Goal: Task Accomplishment & Management: Complete application form

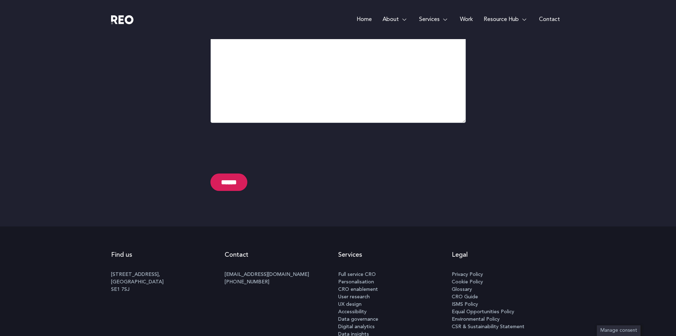
scroll to position [3703, 0]
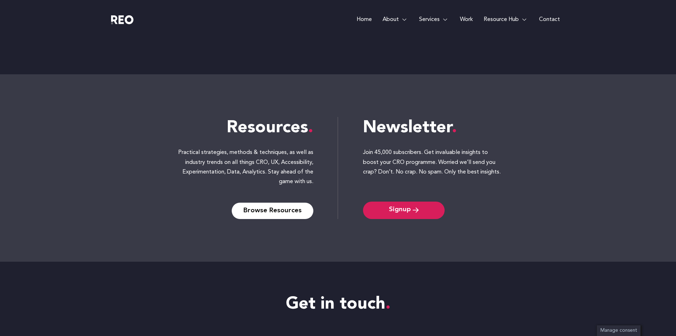
click at [552, 19] on link "Contact" at bounding box center [550, 19] width 32 height 39
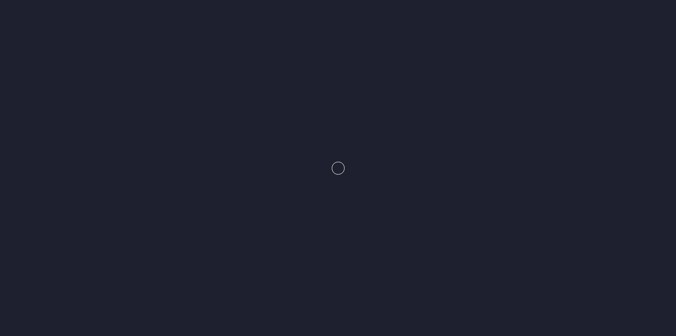
scroll to position [3120, 0]
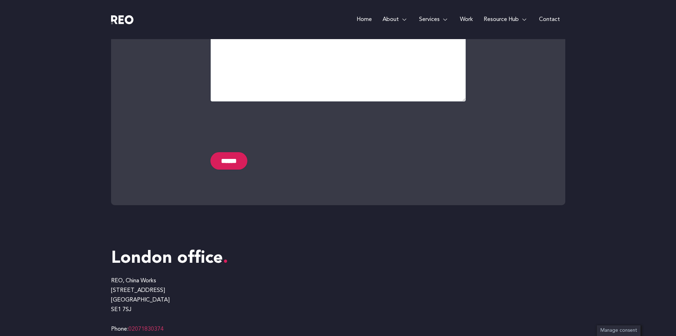
scroll to position [370, 0]
click at [237, 165] on input "******" at bounding box center [229, 160] width 37 height 17
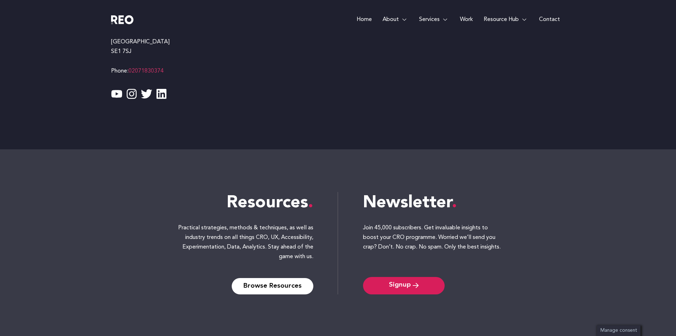
scroll to position [696, 0]
click at [393, 285] on span "Signup" at bounding box center [400, 285] width 22 height 7
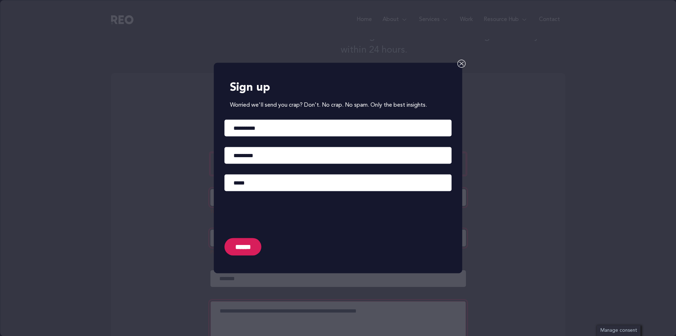
scroll to position [114, 0]
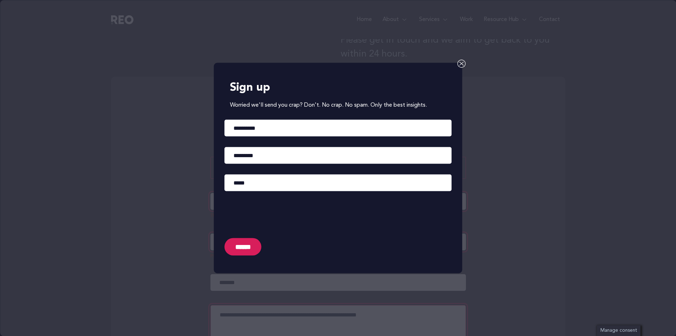
click at [459, 63] on icon at bounding box center [462, 63] width 9 height 9
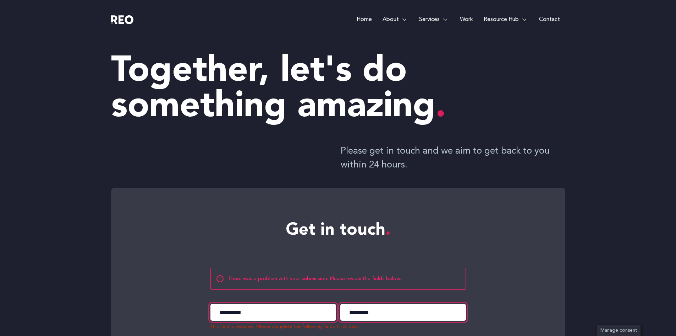
scroll to position [0, 0]
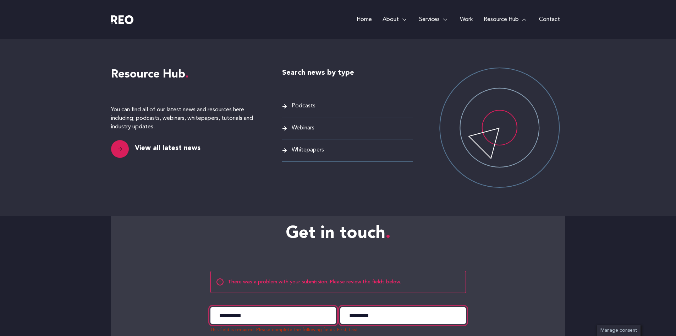
click at [497, 18] on link "Resource Hub" at bounding box center [506, 19] width 55 height 39
click at [496, 18] on link "Resource Hub" at bounding box center [506, 19] width 55 height 39
click at [494, 21] on link "Resource Hub" at bounding box center [506, 19] width 55 height 39
click at [166, 149] on span "View all latest news" at bounding box center [166, 148] width 67 height 10
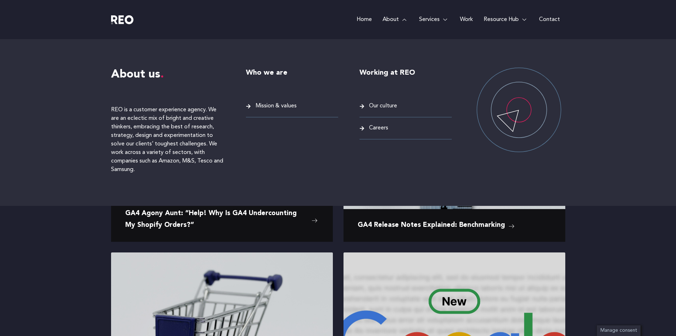
scroll to position [262, 0]
click at [386, 107] on span "Our culture" at bounding box center [382, 106] width 30 height 10
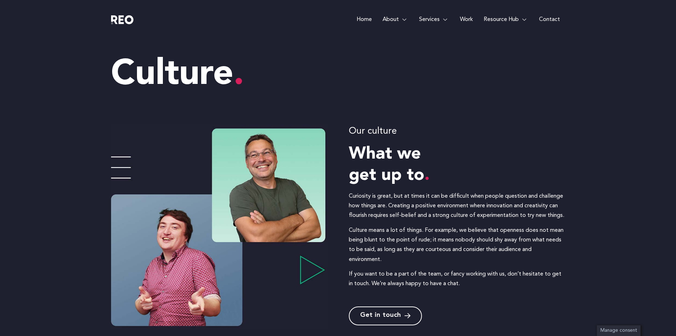
click at [383, 313] on span "Get in touch" at bounding box center [380, 315] width 41 height 7
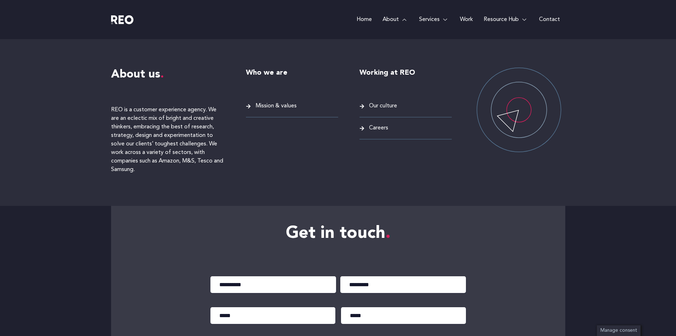
click at [373, 126] on span "Careers" at bounding box center [377, 128] width 21 height 10
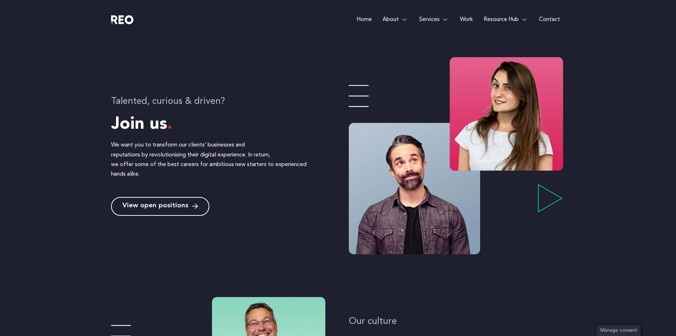
click at [180, 206] on span "View open positions" at bounding box center [155, 206] width 66 height 7
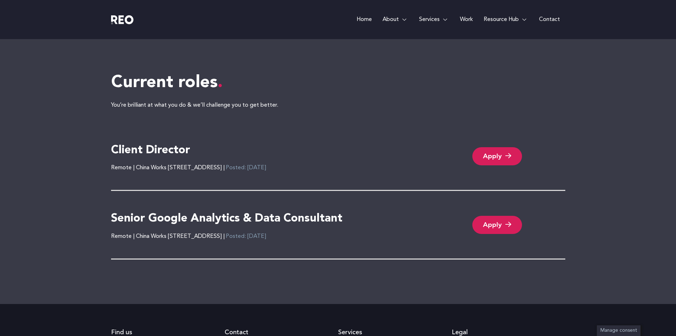
scroll to position [1470, 0]
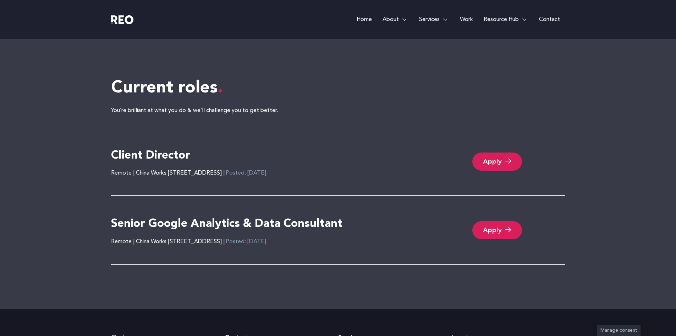
click at [485, 158] on link "Apply" at bounding box center [498, 161] width 50 height 18
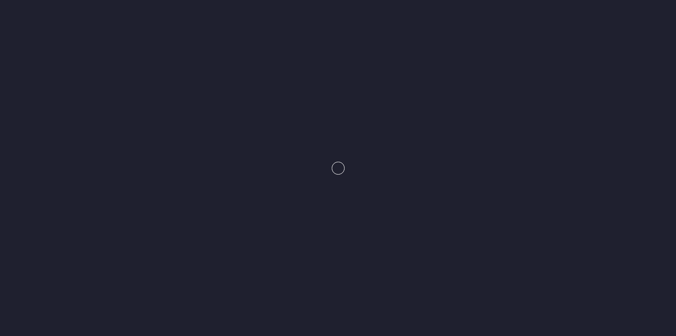
scroll to position [1470, 0]
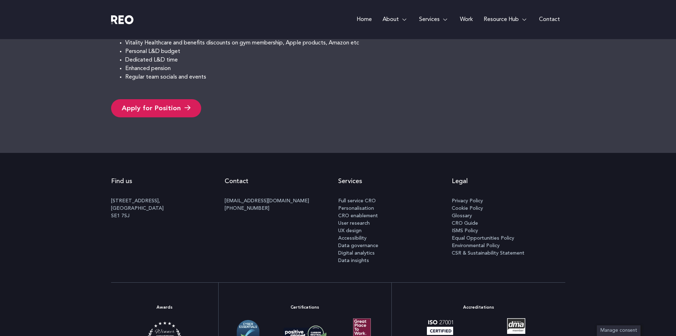
click at [181, 114] on link "Apply for Position" at bounding box center [156, 108] width 90 height 18
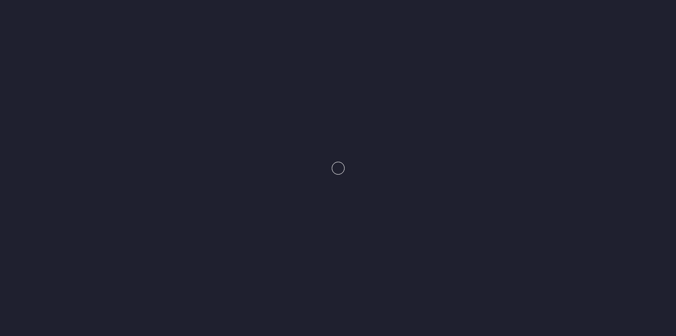
scroll to position [638, 0]
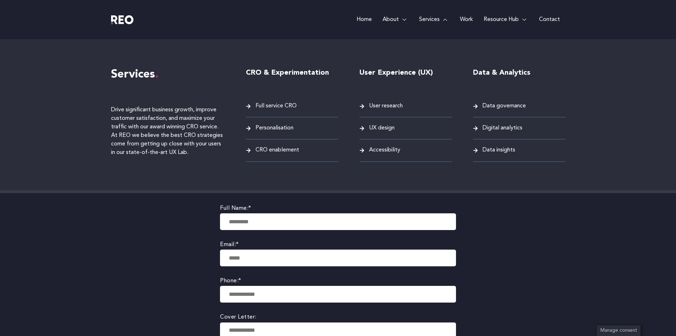
click at [388, 149] on span "Accessibility" at bounding box center [383, 150] width 33 height 10
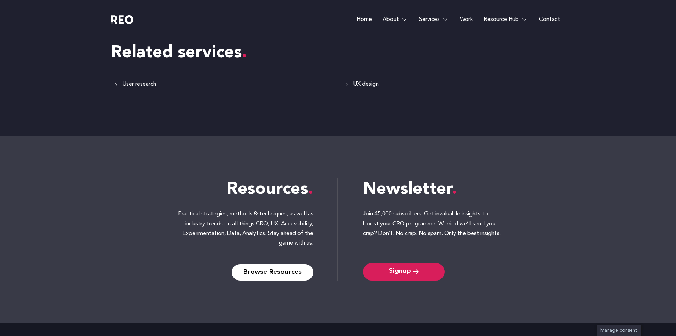
click at [371, 82] on span "UX design" at bounding box center [364, 85] width 27 height 10
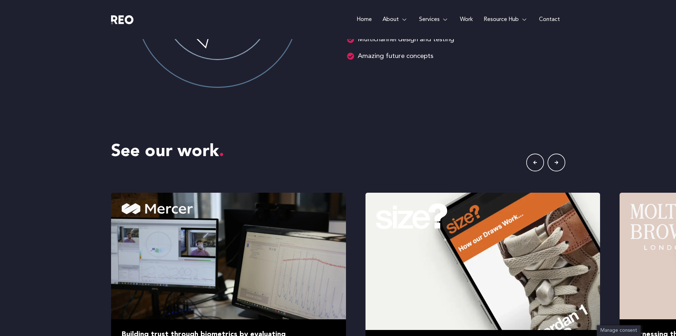
scroll to position [1171, 0]
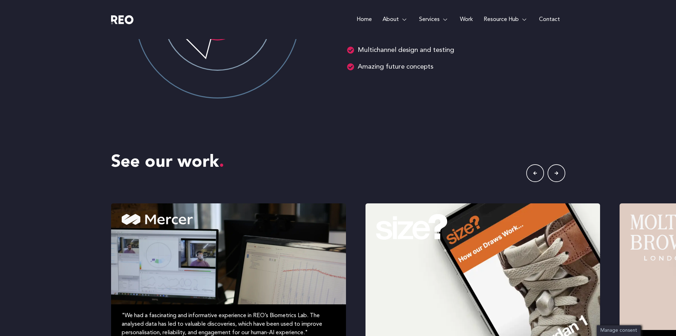
click at [180, 260] on img at bounding box center [228, 288] width 235 height 170
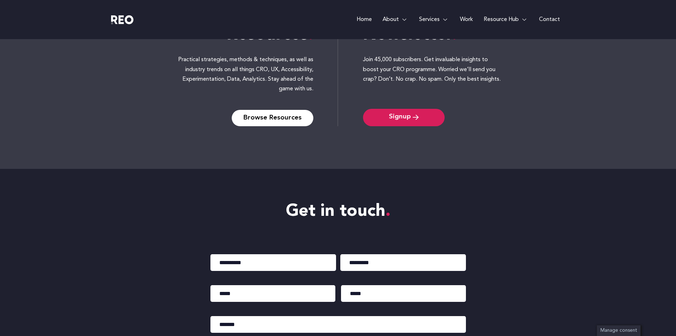
scroll to position [2812, 0]
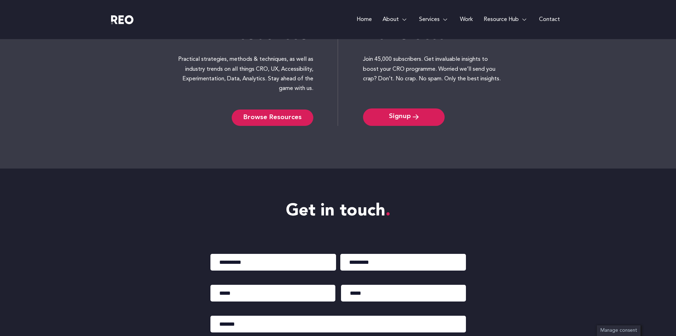
click at [289, 112] on link "Browse Resources" at bounding box center [273, 118] width 82 height 16
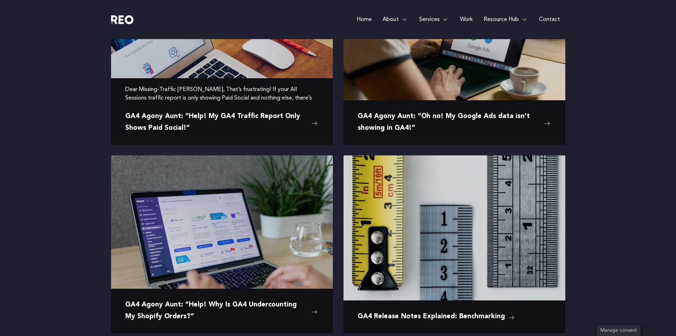
scroll to position [172, 0]
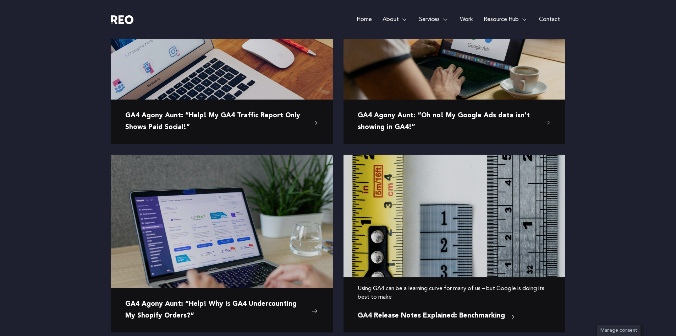
click at [441, 207] on img at bounding box center [455, 237] width 222 height 167
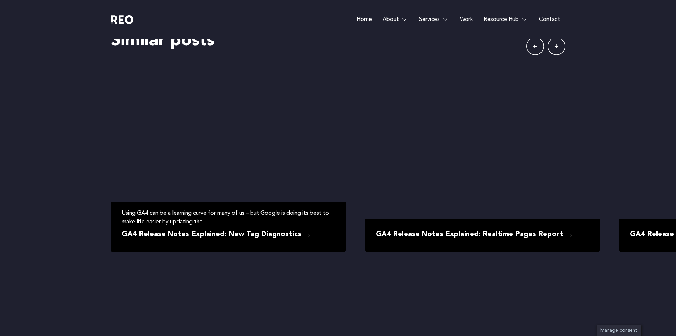
scroll to position [1256, 0]
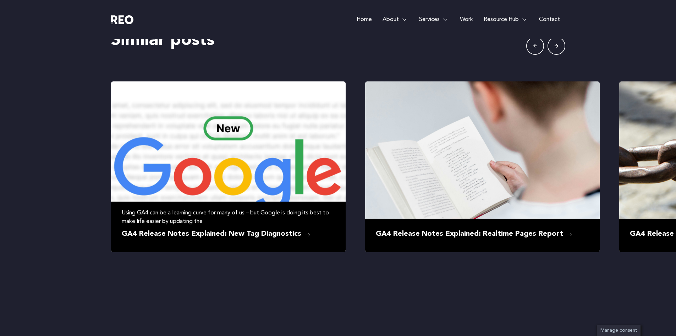
click at [237, 142] on img at bounding box center [228, 166] width 235 height 170
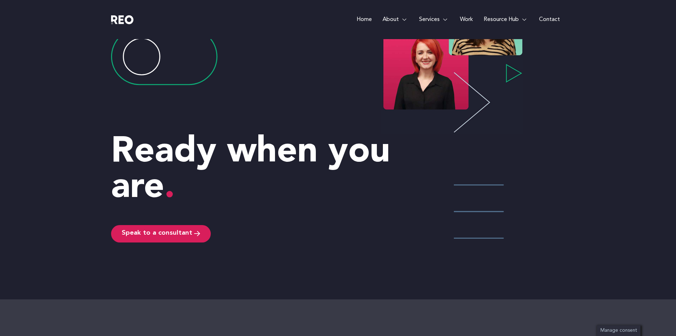
scroll to position [1515, 0]
click at [187, 228] on link "Speak to a consultant" at bounding box center [161, 232] width 100 height 17
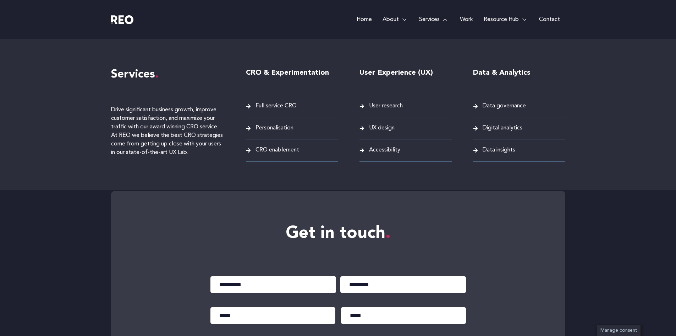
click at [380, 106] on span "User research" at bounding box center [385, 106] width 36 height 10
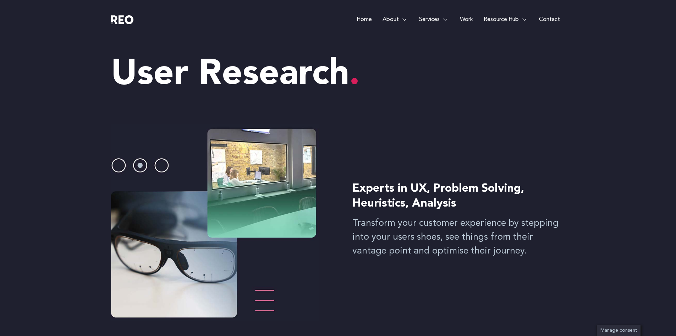
click at [467, 17] on link "Work" at bounding box center [467, 19] width 24 height 39
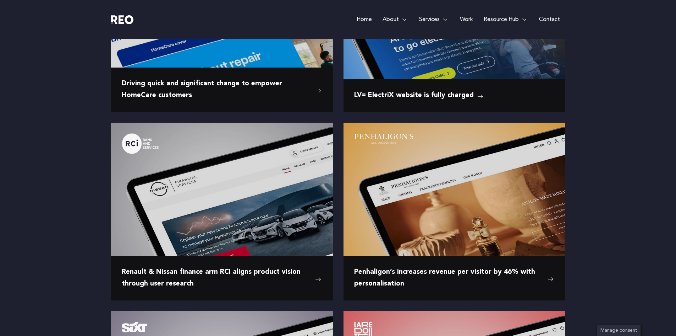
scroll to position [571, 0]
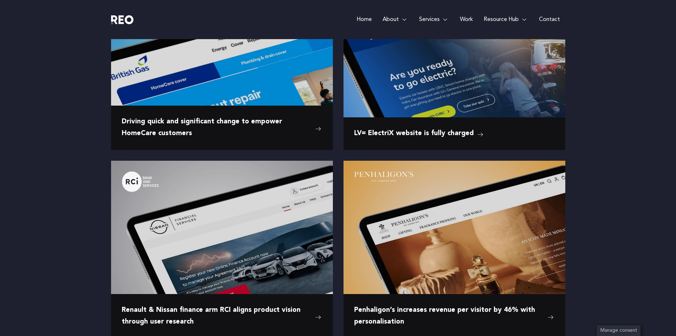
click at [232, 71] on e-page-transition at bounding box center [338, 168] width 676 height 336
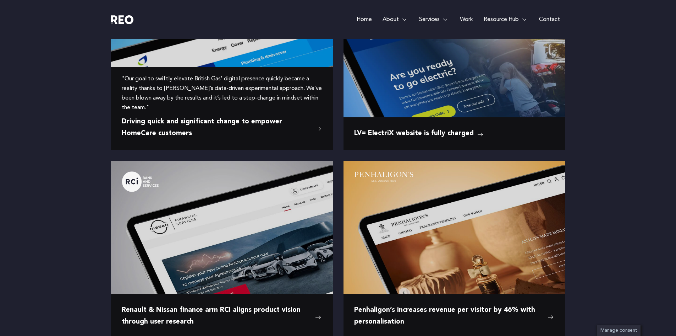
click at [247, 123] on span "Driving quick and significant change to empower HomeCare customers" at bounding box center [217, 127] width 190 height 23
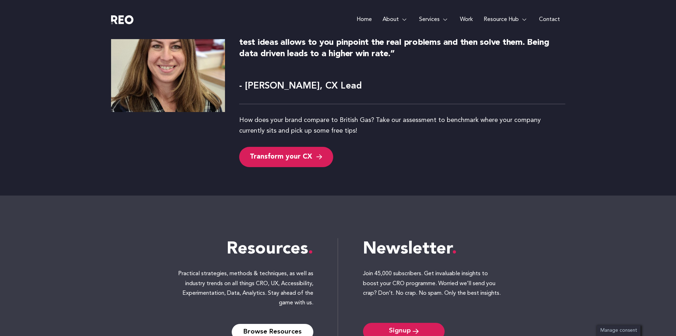
scroll to position [2765, 0]
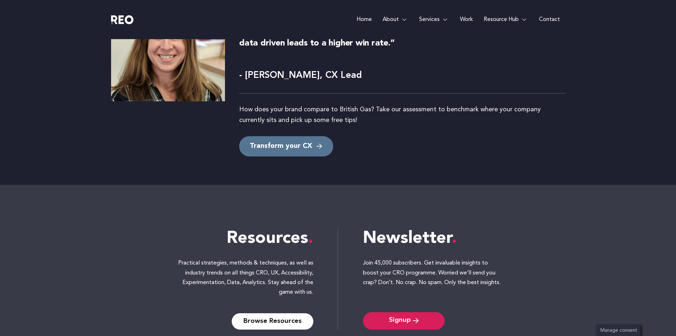
click at [296, 141] on span "Transform your CX" at bounding box center [281, 146] width 62 height 10
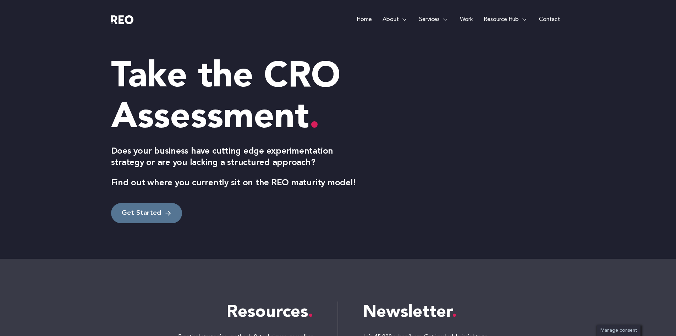
click at [158, 212] on span "Get Started" at bounding box center [141, 213] width 39 height 10
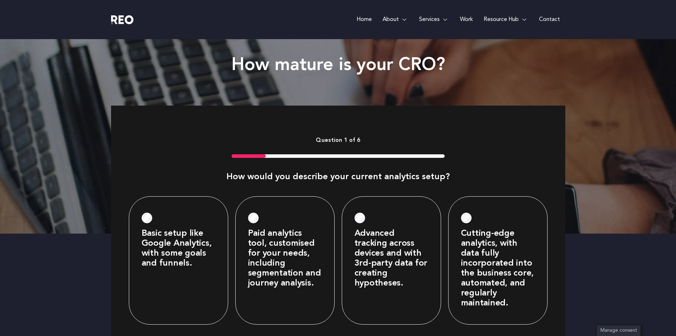
scroll to position [274, 0]
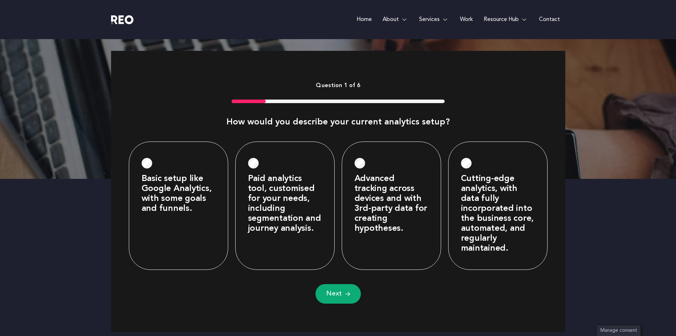
click at [378, 239] on div "Advanced tracking across devices and with 3rd-party data for creating hypothese…" at bounding box center [391, 205] width 99 height 128
click at [404, 215] on label "Advanced tracking across devices and with 3rd-party data for creating hypothese…" at bounding box center [392, 204] width 74 height 60
click at [344, 296] on button "Next" at bounding box center [338, 294] width 45 height 20
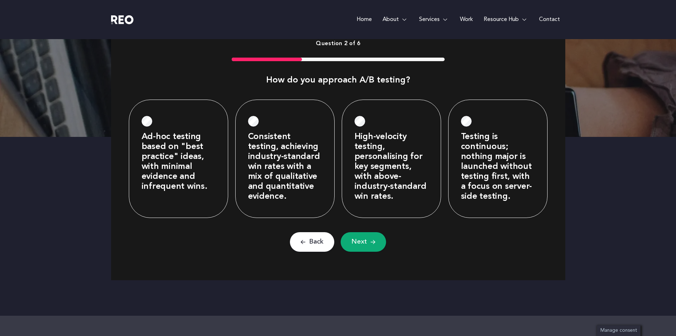
scroll to position [319, 0]
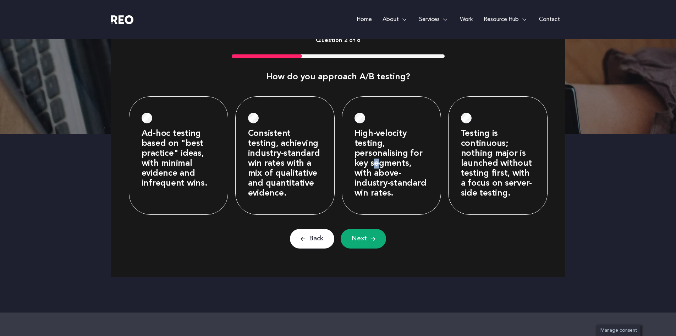
click at [376, 167] on label "High-velocity testing, personalising for key segments, with above-industry-stan…" at bounding box center [392, 164] width 74 height 70
click at [378, 153] on label "High-velocity testing, personalising for key segments, with above-industry-stan…" at bounding box center [392, 164] width 74 height 70
click at [359, 235] on span "Next" at bounding box center [359, 238] width 16 height 9
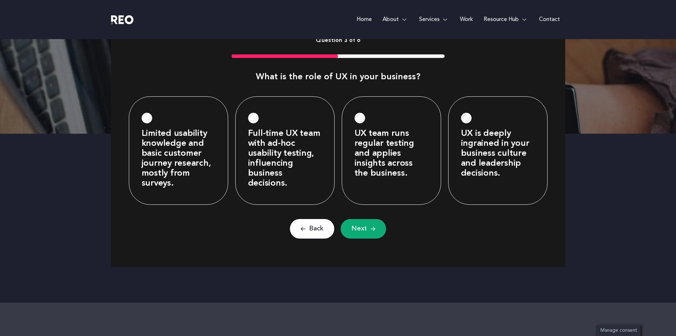
scroll to position [6, 3]
click at [302, 153] on label "Full-time UX team with ad-hoc usability testing, influencing business decisions." at bounding box center [285, 159] width 74 height 60
click at [362, 225] on span "Next" at bounding box center [359, 228] width 16 height 9
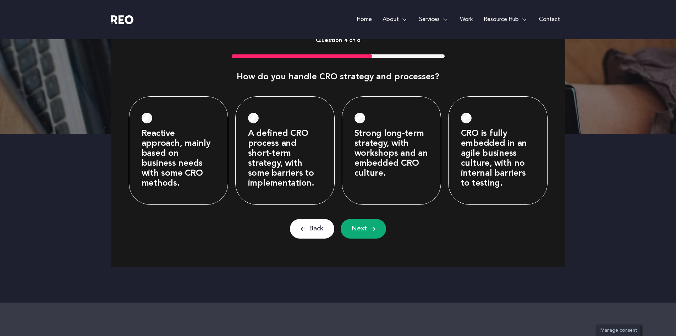
click at [398, 160] on label "Strong long-term strategy, with workshops and an embedded CRO culture." at bounding box center [392, 154] width 74 height 50
click at [370, 225] on button "Next" at bounding box center [363, 229] width 45 height 20
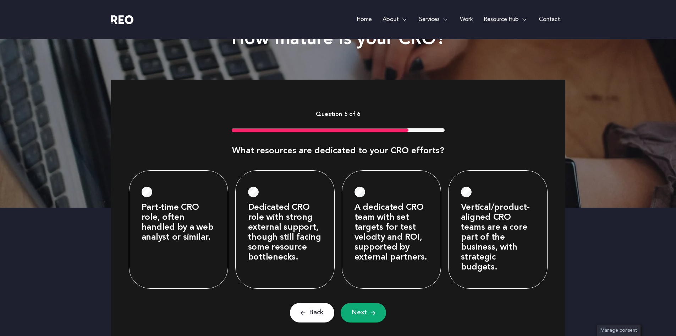
scroll to position [244, 0]
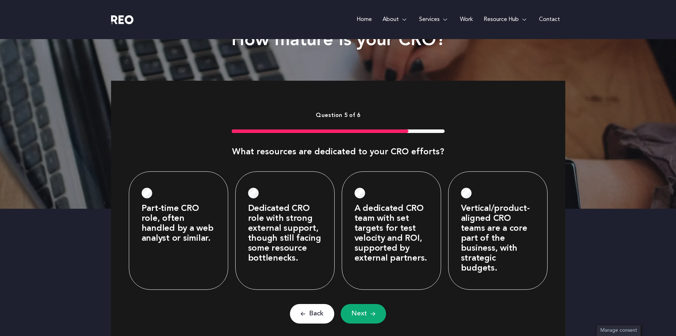
click at [515, 234] on label "Vertical/product-aligned CRO teams are a core part of the business, with strate…" at bounding box center [498, 238] width 74 height 70
click at [362, 309] on span "Next" at bounding box center [359, 313] width 16 height 9
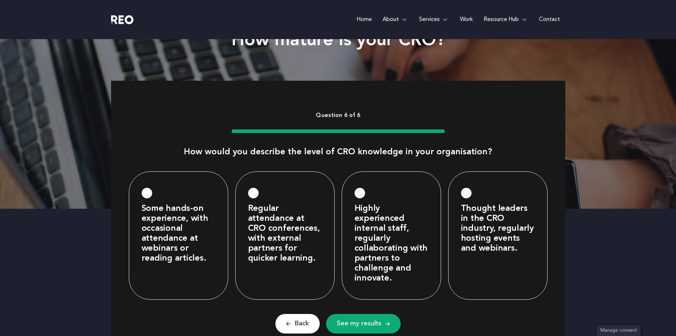
scroll to position [319, 0]
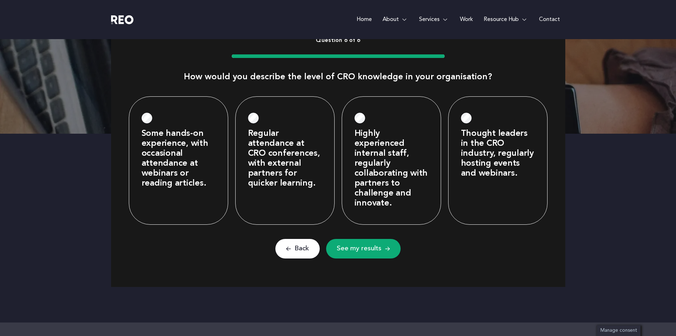
click at [298, 176] on label "Regular attendance at CRO conferences, with external partners for quicker learn…" at bounding box center [285, 159] width 74 height 60
click at [360, 253] on button "See my results" at bounding box center [363, 249] width 75 height 20
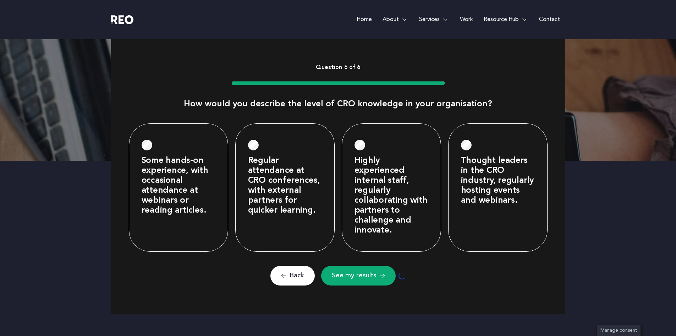
scroll to position [0, 0]
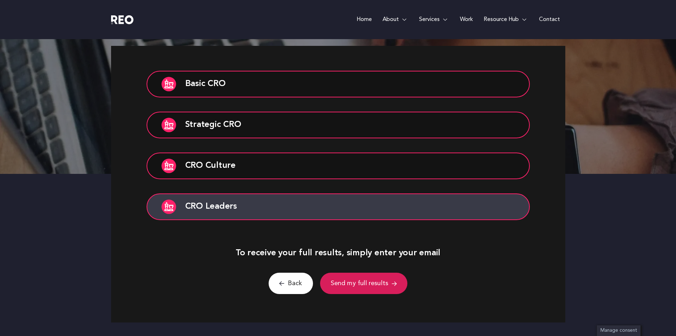
click at [409, 203] on div "Basic CRO Improving Basic GA setup, including goals & funnels. Visual analysis …" at bounding box center [338, 145] width 383 height 149
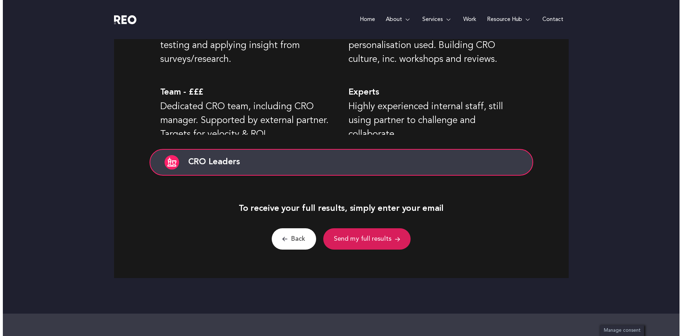
scroll to position [567, 0]
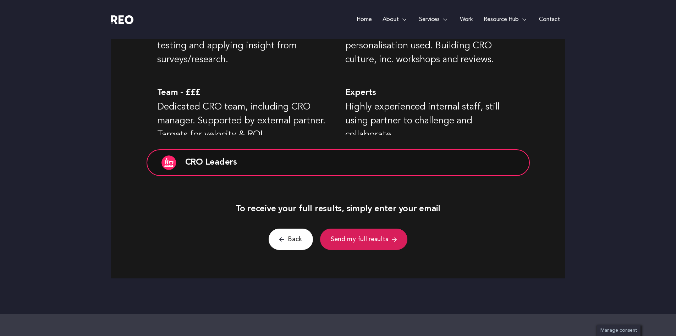
click at [370, 240] on span "Send my full results" at bounding box center [360, 239] width 58 height 11
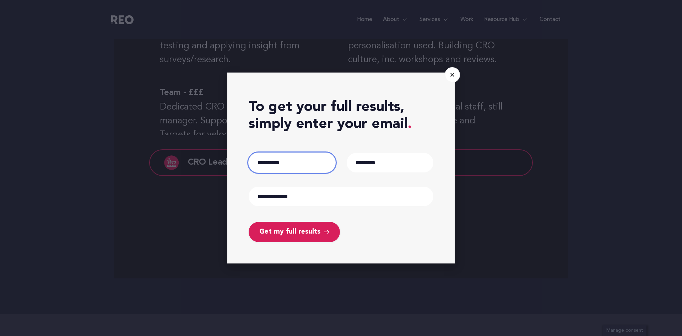
click at [284, 160] on input "First" at bounding box center [292, 163] width 87 height 20
click at [303, 170] on input "First" at bounding box center [292, 163] width 87 height 20
type input "****"
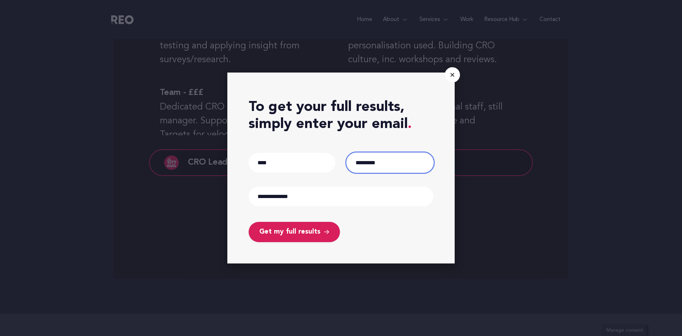
click at [382, 158] on input "Last" at bounding box center [390, 163] width 87 height 20
type input "****"
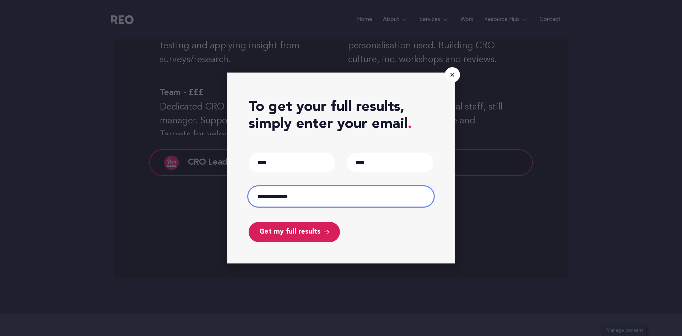
click at [256, 199] on input "Email (Required)" at bounding box center [341, 196] width 185 height 20
type input "**********"
click at [303, 233] on span "Get my full results" at bounding box center [289, 232] width 61 height 10
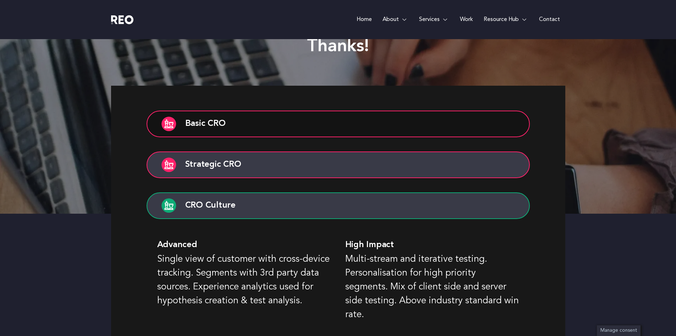
scroll to position [238, 0]
click at [245, 167] on button "Strategic CRO" at bounding box center [338, 165] width 383 height 27
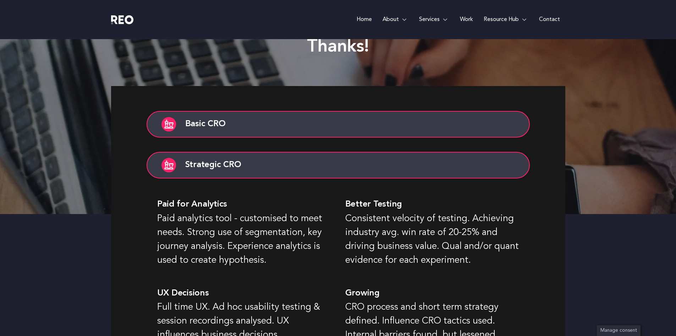
click at [249, 127] on button "Basic CRO" at bounding box center [338, 124] width 383 height 27
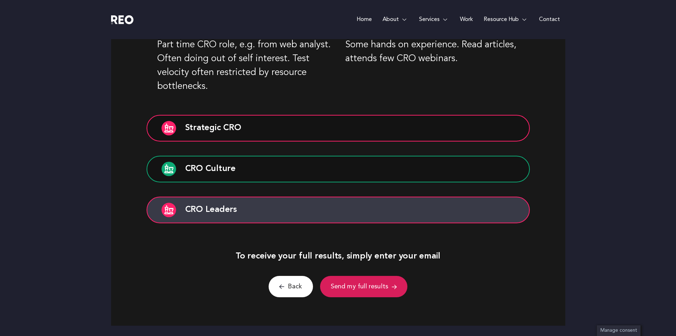
click at [225, 212] on button "CRO Leaders" at bounding box center [338, 209] width 383 height 27
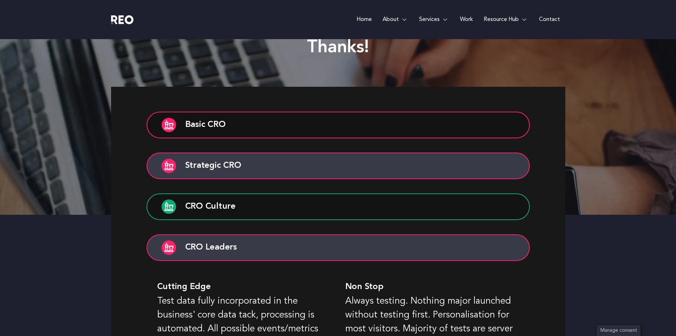
scroll to position [236, 0]
click at [223, 168] on button "Strategic CRO" at bounding box center [338, 166] width 383 height 27
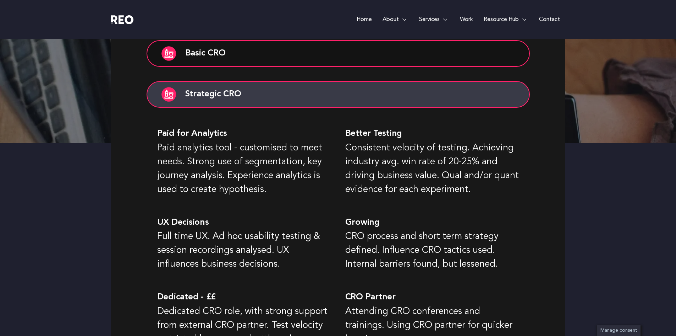
scroll to position [309, 0]
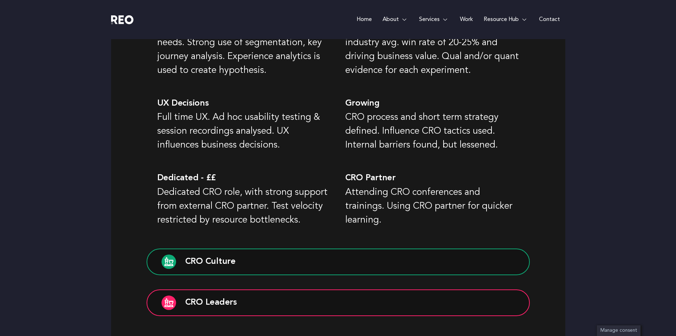
click at [260, 213] on p "Dedicated CRO role, with strong support from external CRO partner. Test velocit…" at bounding box center [244, 206] width 174 height 42
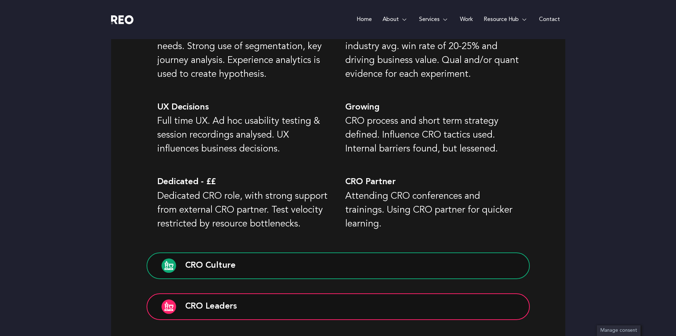
scroll to position [423, 0]
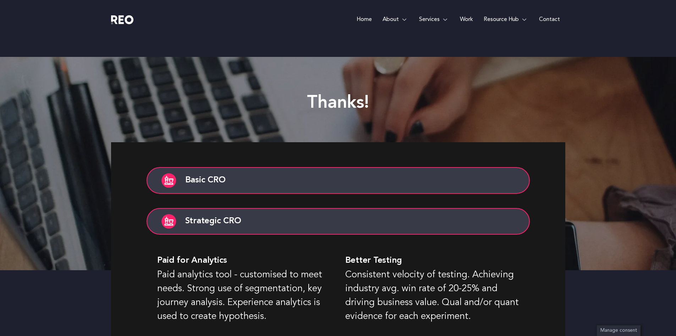
click at [228, 178] on button "Basic CRO" at bounding box center [338, 180] width 383 height 27
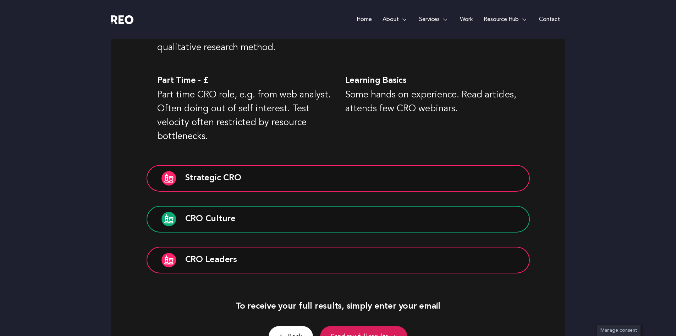
scroll to position [498, 0]
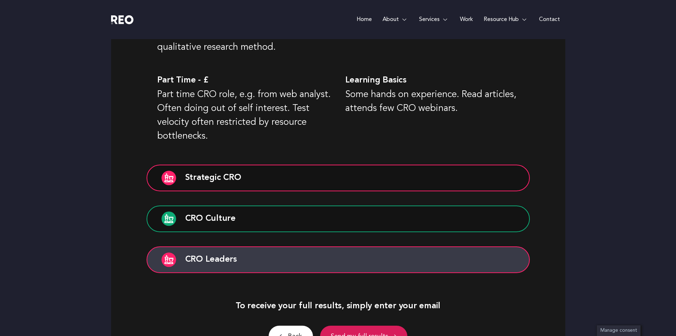
click at [205, 261] on button "CRO Leaders" at bounding box center [338, 259] width 383 height 27
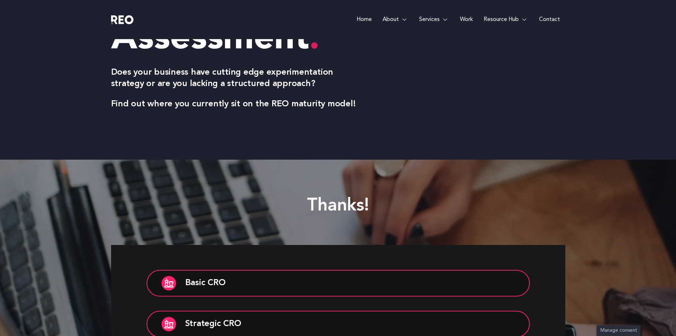
scroll to position [0, 0]
